Goal: Information Seeking & Learning: Find specific page/section

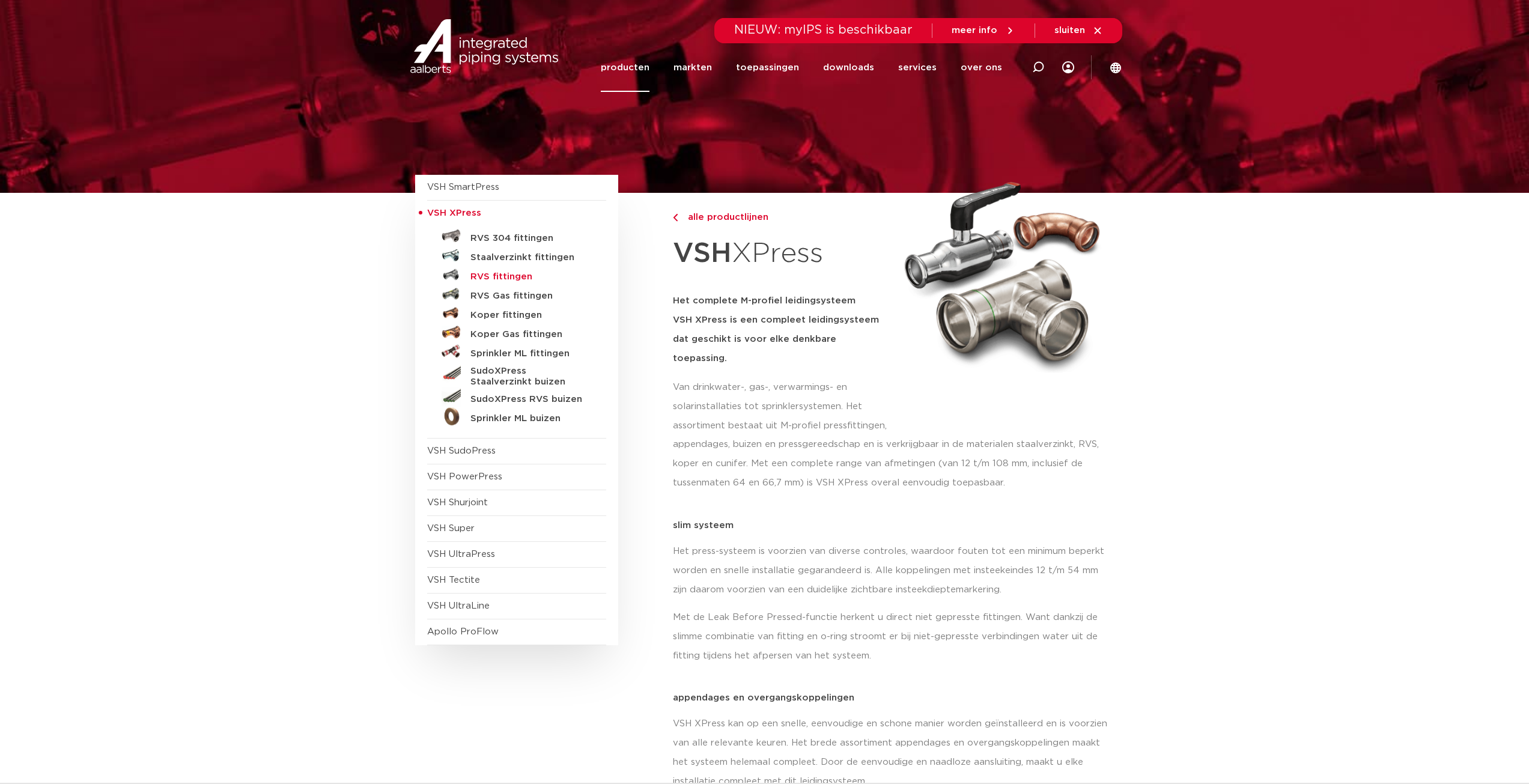
click at [507, 276] on h5 "RVS fittingen" at bounding box center [530, 276] width 119 height 11
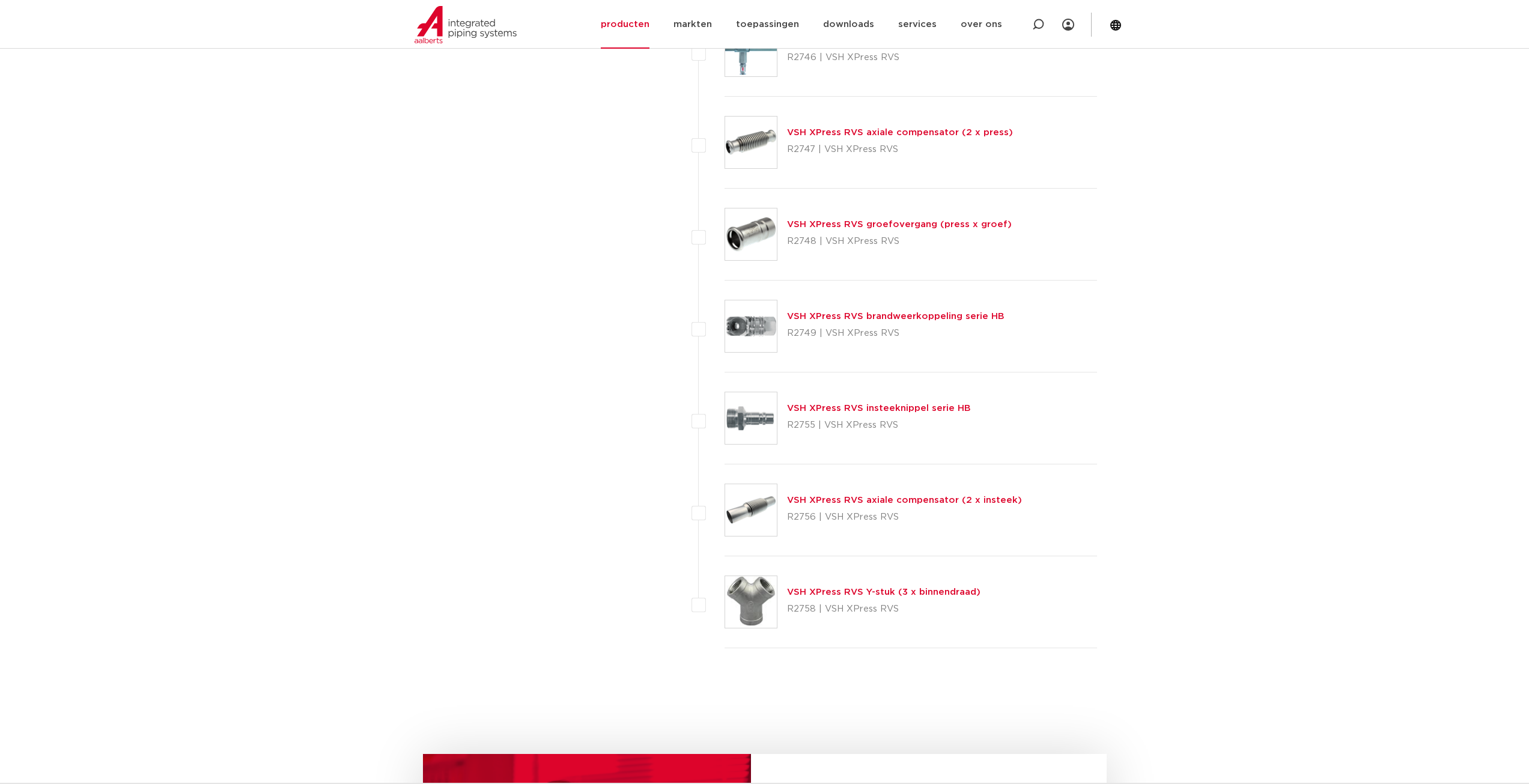
scroll to position [3364, 0]
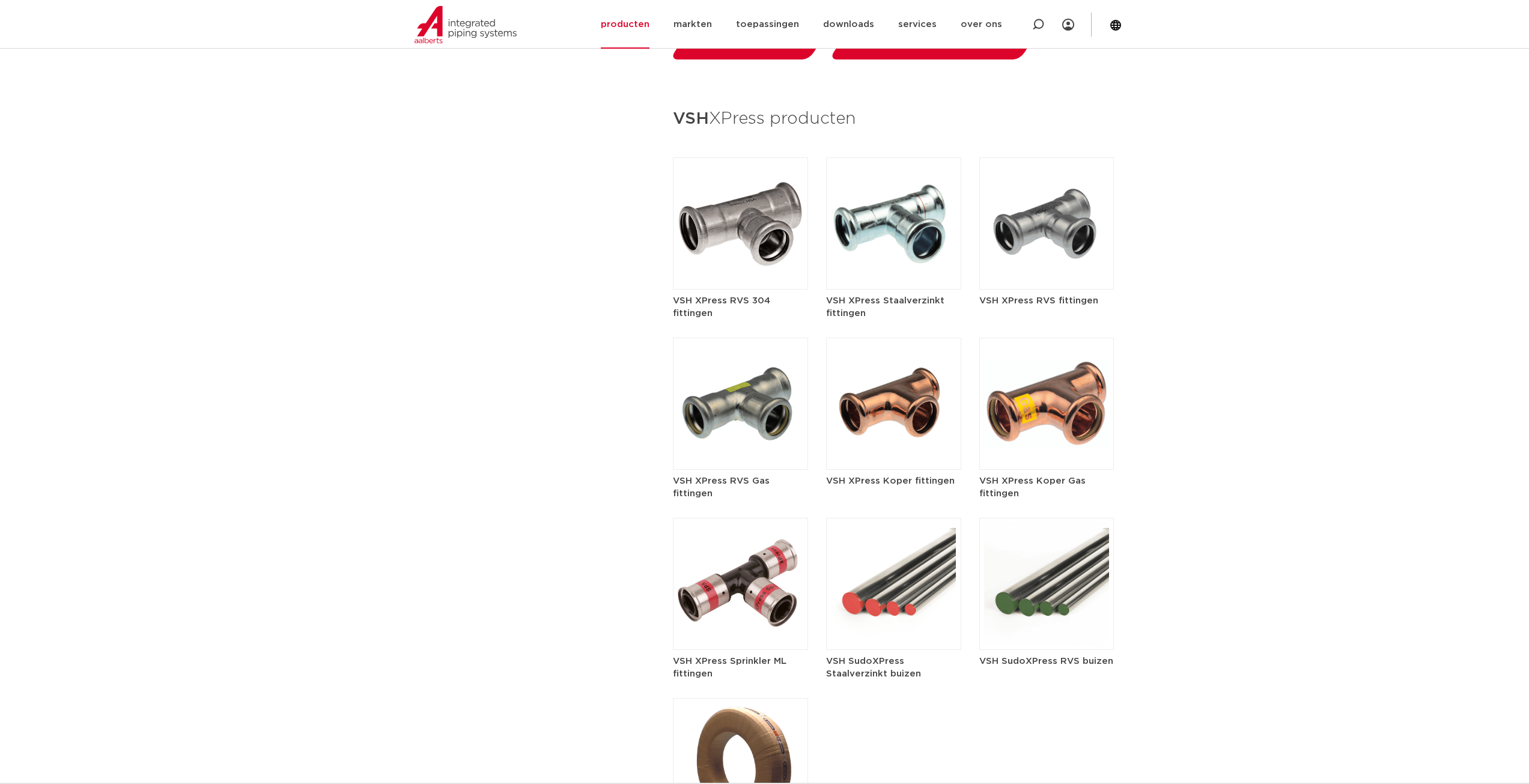
scroll to position [1301, 0]
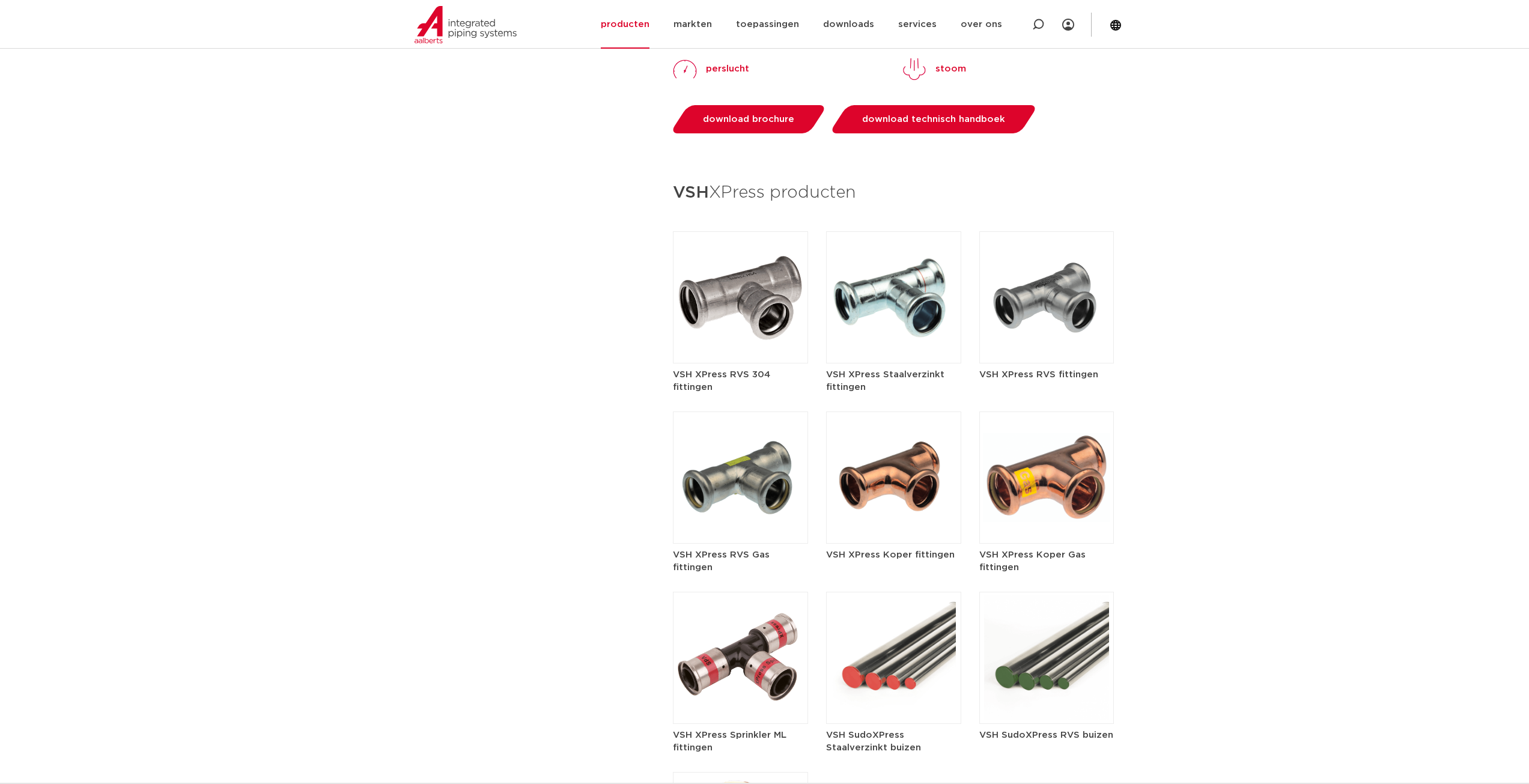
click at [1027, 273] on img at bounding box center [1047, 297] width 135 height 132
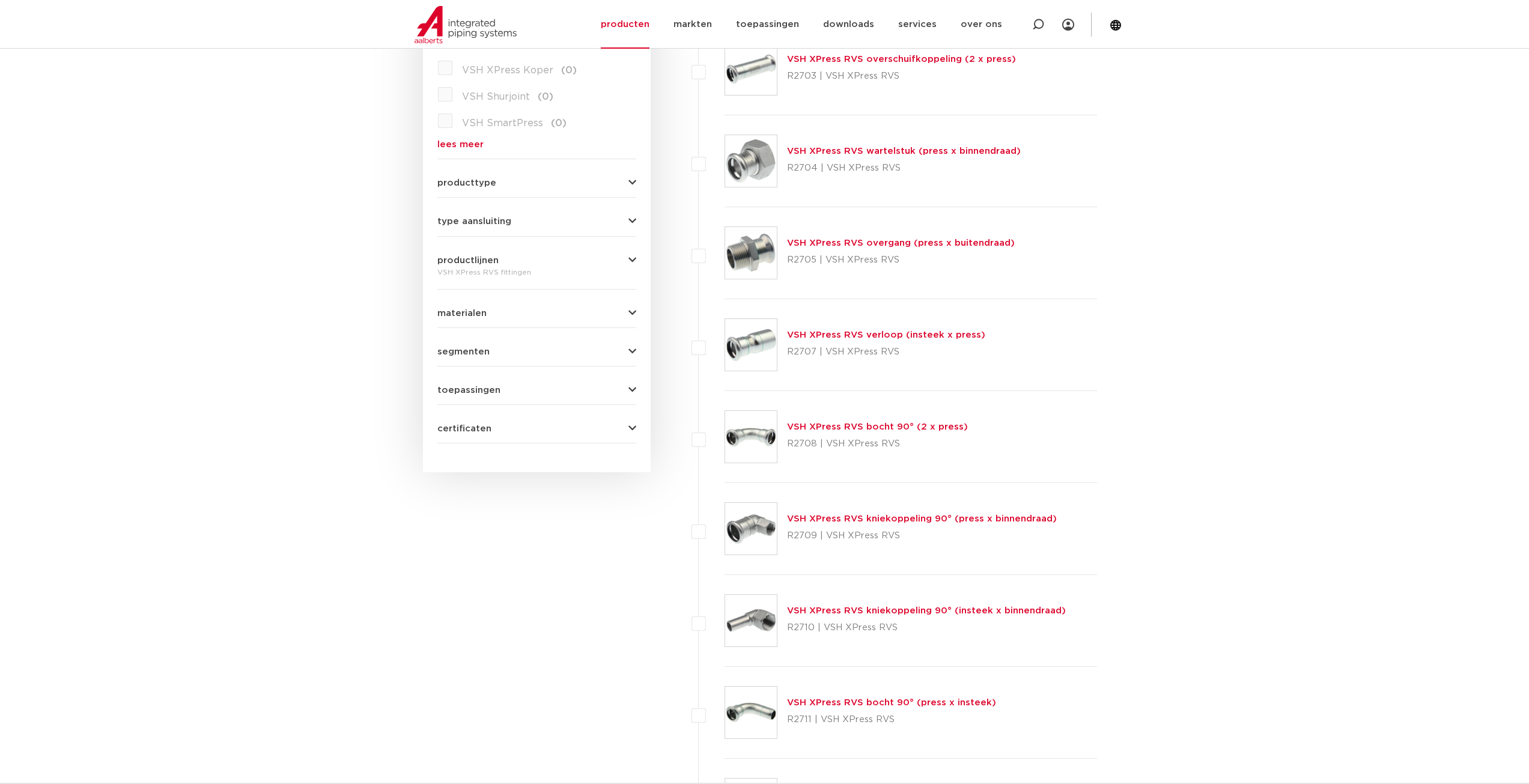
scroll to position [60, 0]
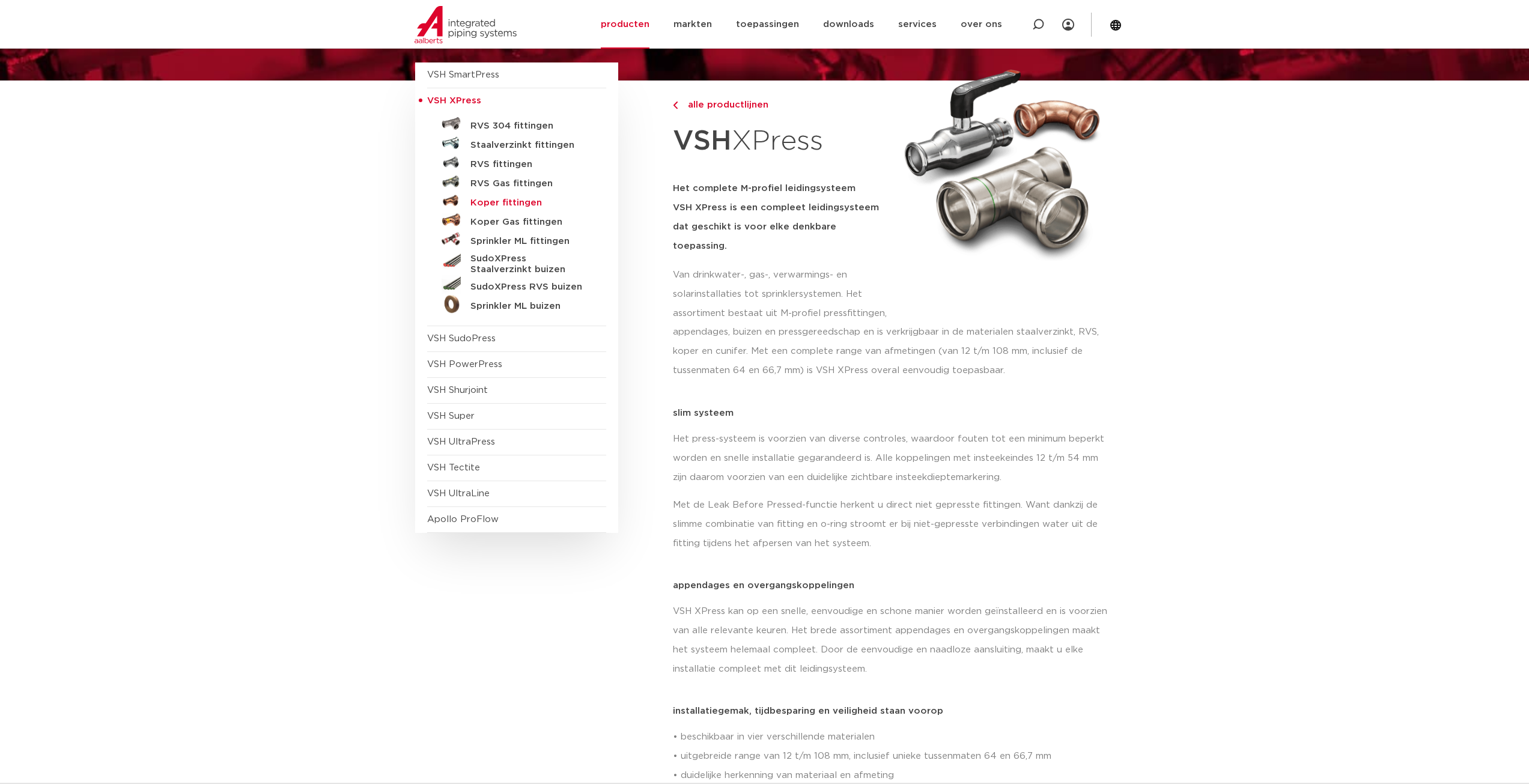
scroll to position [40, 0]
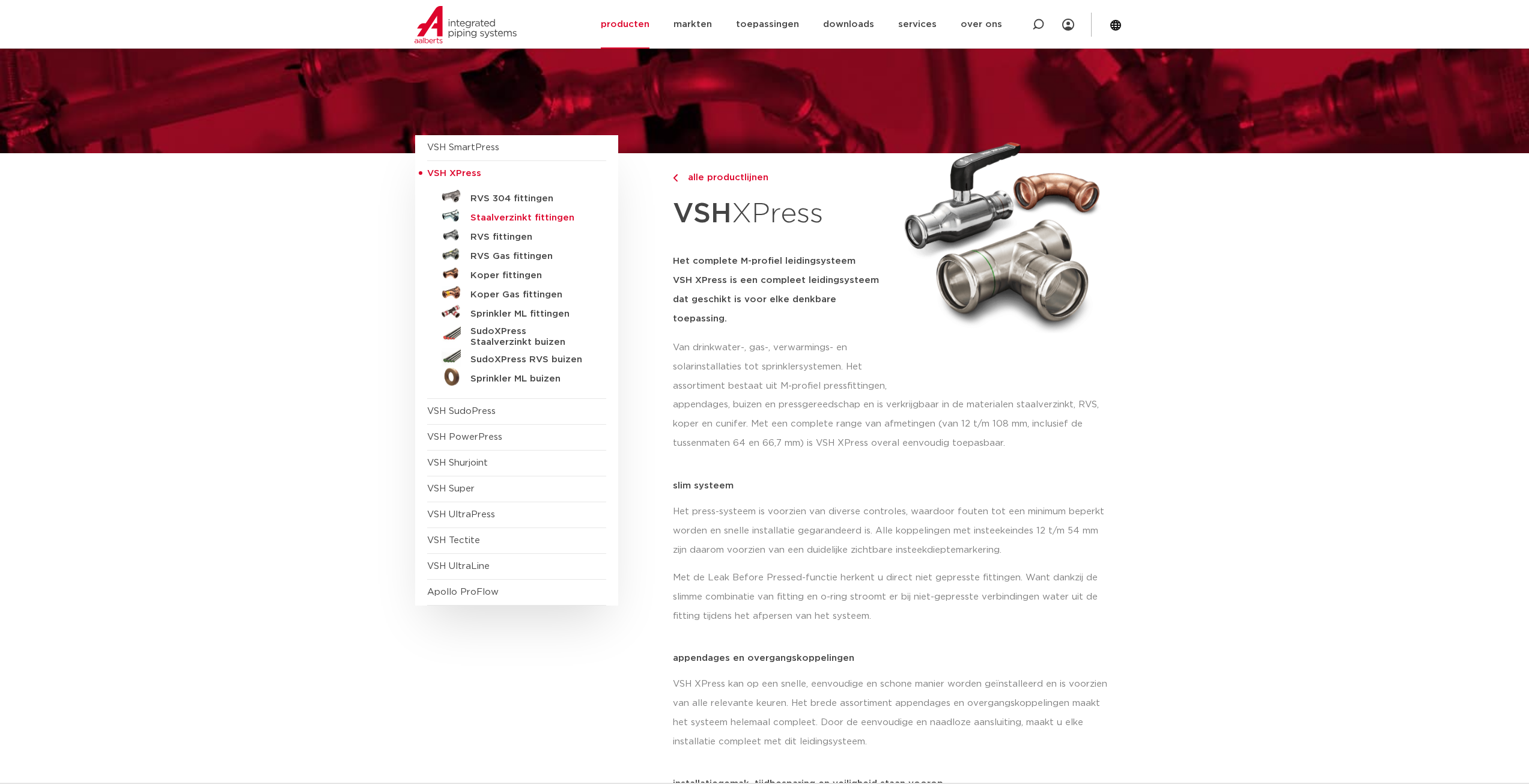
click at [532, 222] on h5 "Staalverzinkt fittingen" at bounding box center [530, 218] width 119 height 11
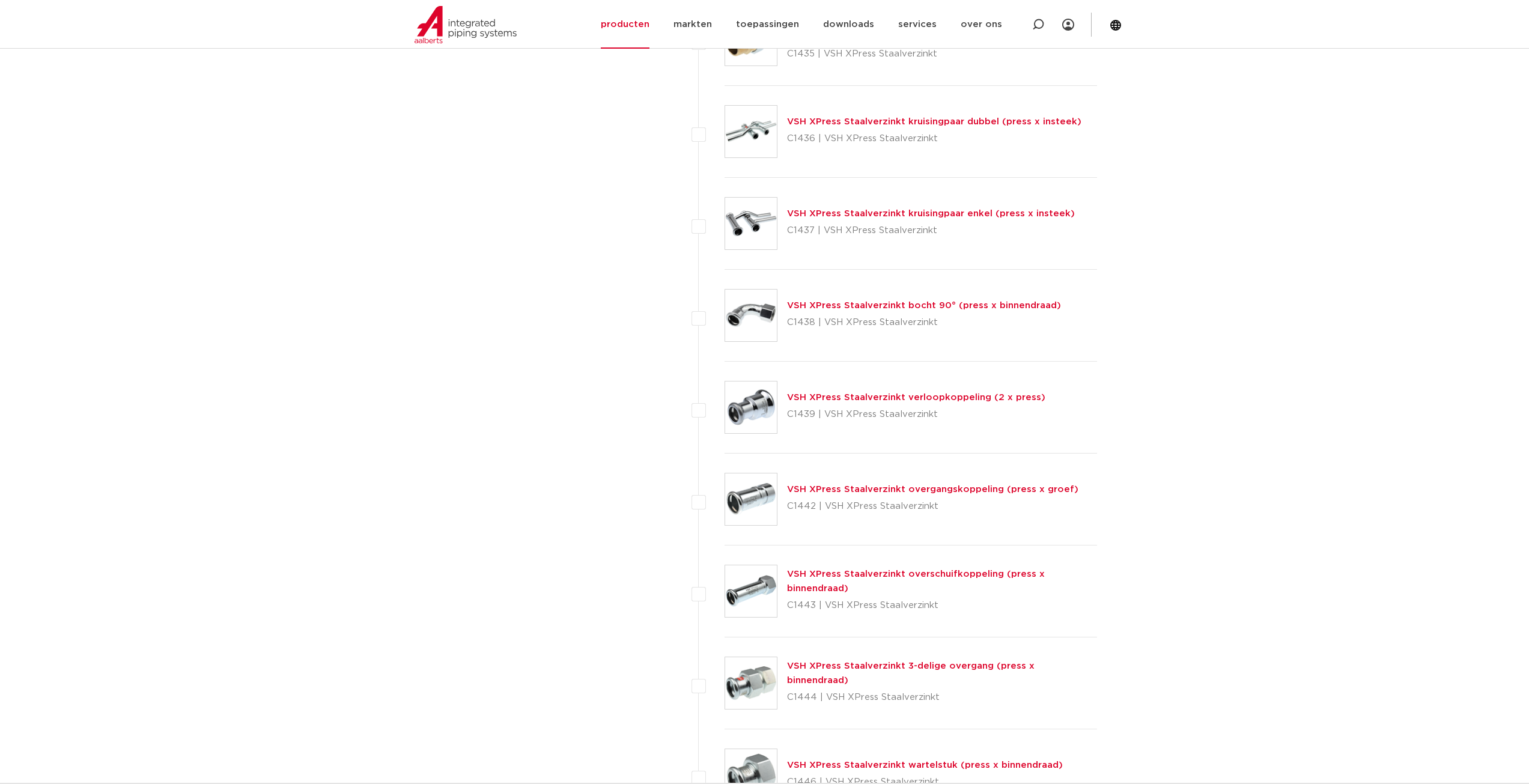
scroll to position [2583, 0]
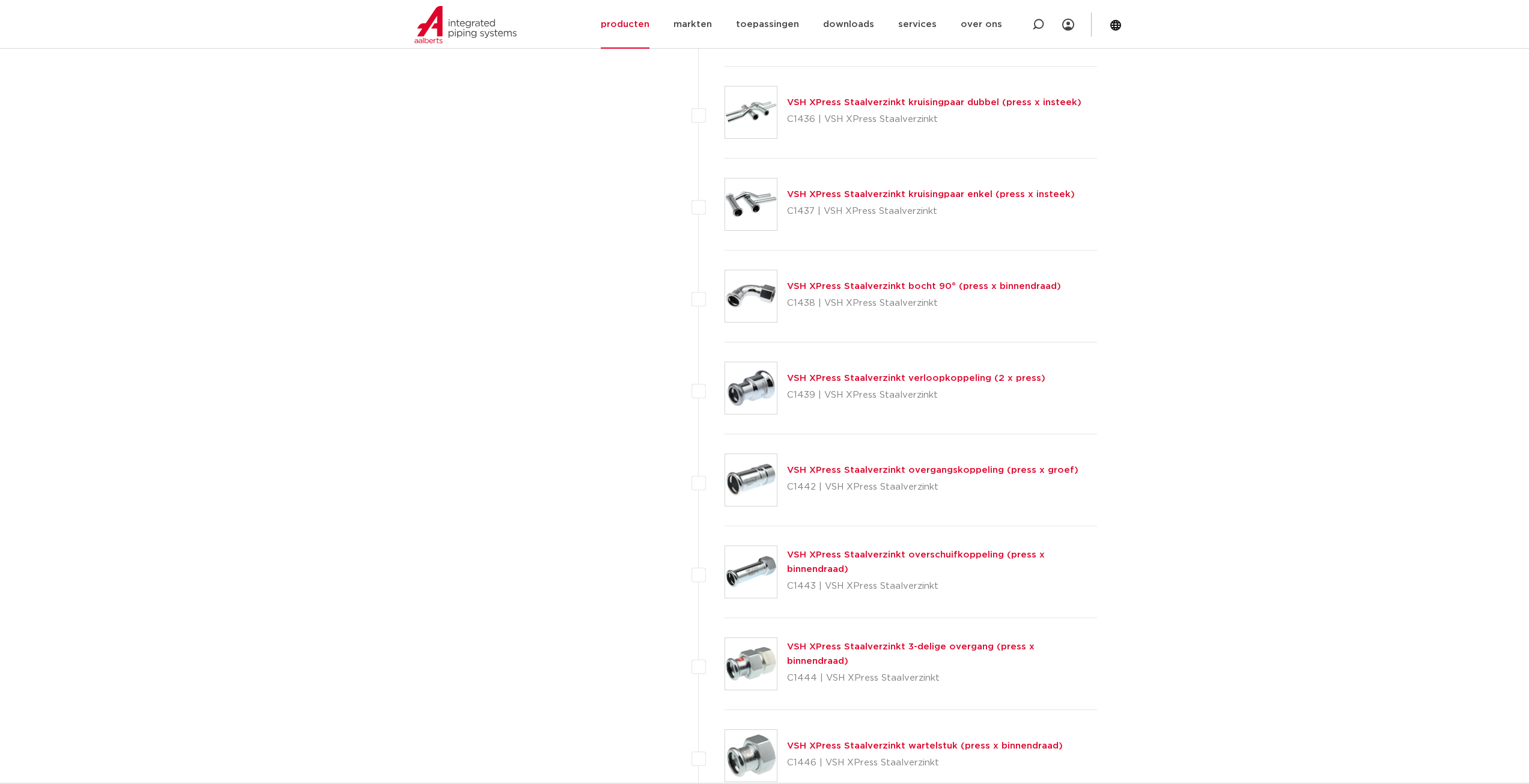
click at [793, 98] on link "VSH XPress Staalverzinkt kruisingpaar dubbel (press x insteek)" at bounding box center [934, 102] width 294 height 9
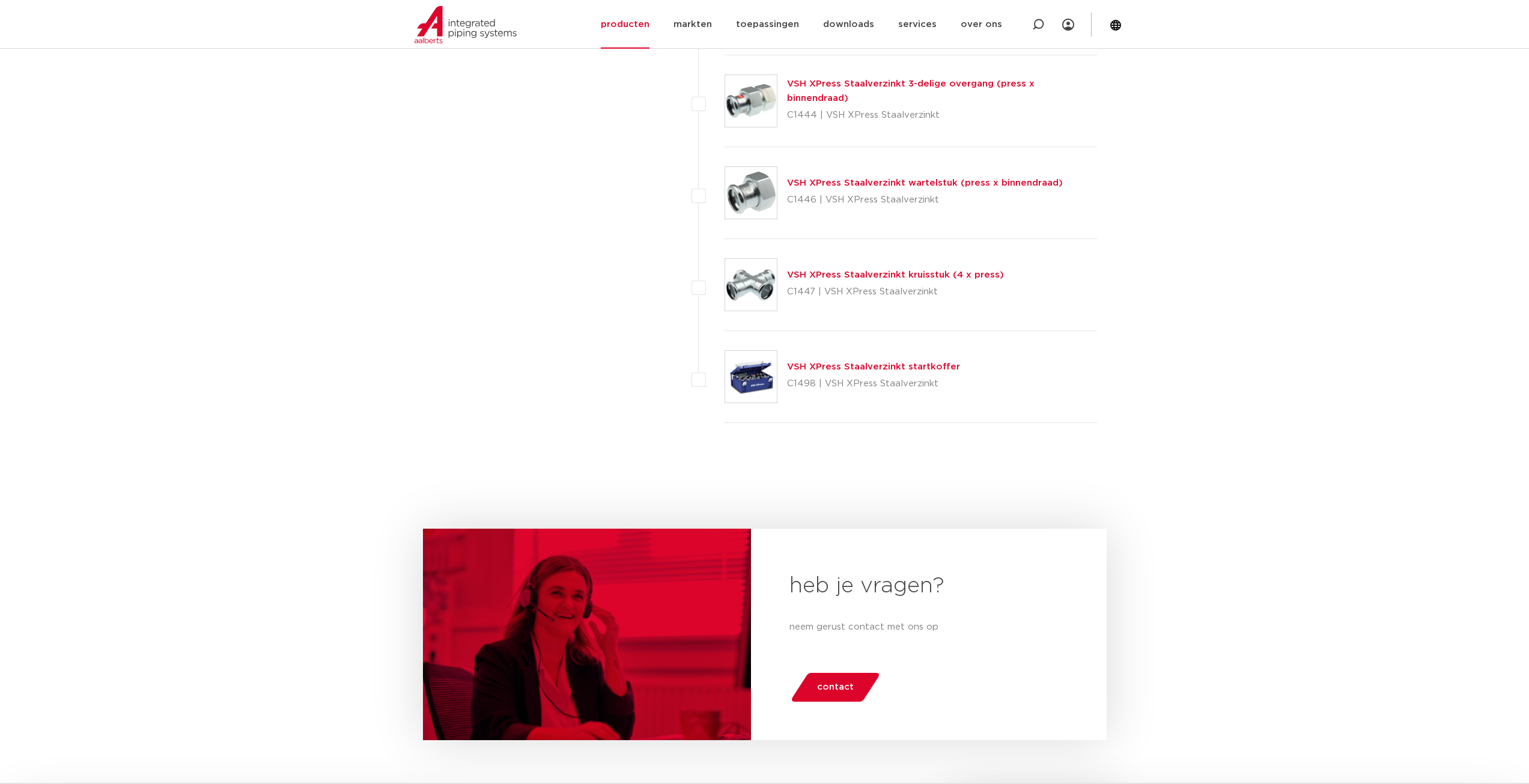
scroll to position [3123, 0]
